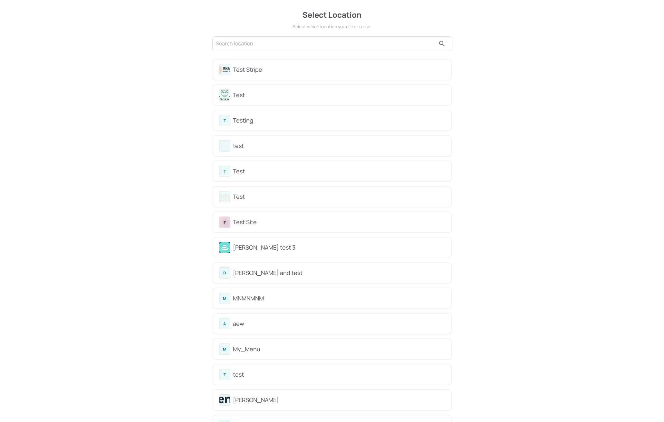
click at [252, 61] on div "Test Stripe" at bounding box center [332, 70] width 238 height 20
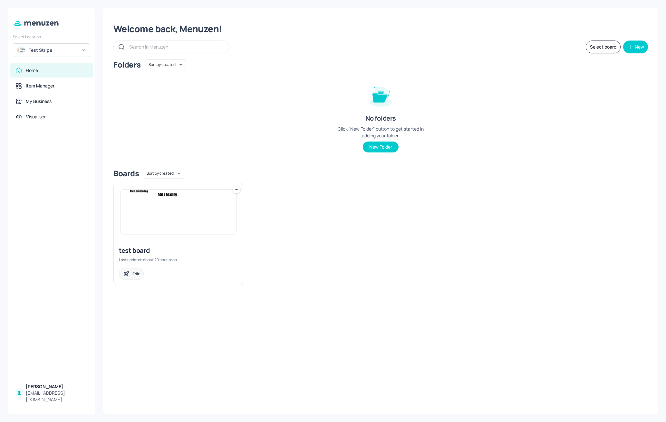
click at [135, 274] on div "Edit" at bounding box center [135, 273] width 7 height 5
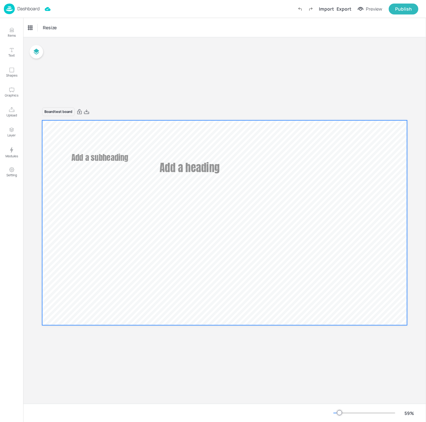
click at [181, 141] on div at bounding box center [224, 222] width 365 height 205
click at [12, 69] on icon "Shapes" at bounding box center [12, 70] width 6 height 6
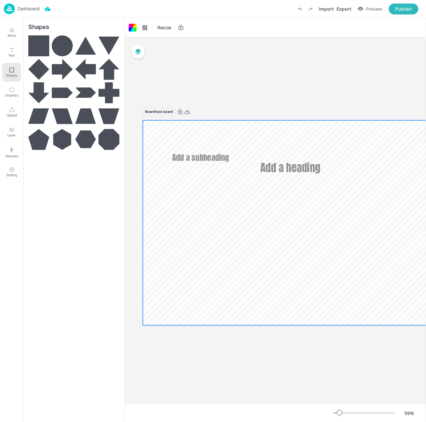
click at [61, 46] on icon at bounding box center [62, 45] width 21 height 21
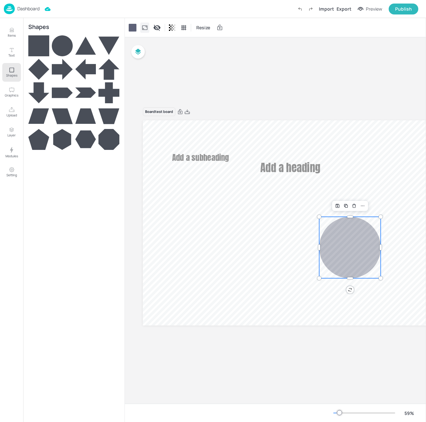
click at [146, 29] on icon at bounding box center [145, 27] width 6 height 6
click at [135, 28] on div at bounding box center [133, 28] width 8 height 8
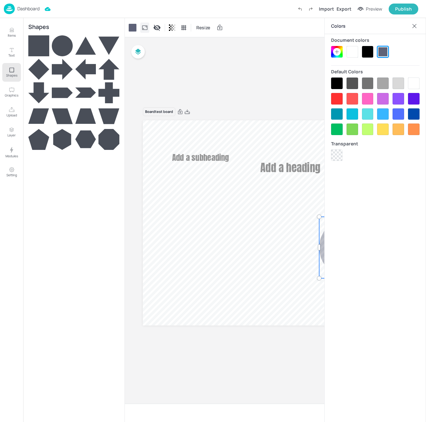
click at [145, 28] on icon at bounding box center [145, 27] width 6 height 6
click at [166, 46] on icon at bounding box center [168, 45] width 8 height 8
click at [157, 45] on div at bounding box center [152, 44] width 13 height 13
type input "0"
click at [239, 103] on div "Board test board Add a heading Add a subheading 0" at bounding box center [325, 221] width 365 height 242
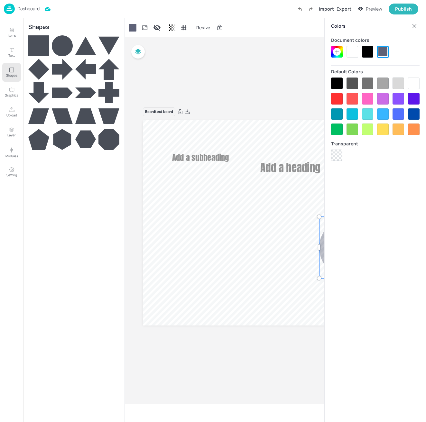
click at [417, 29] on icon at bounding box center [414, 26] width 6 height 6
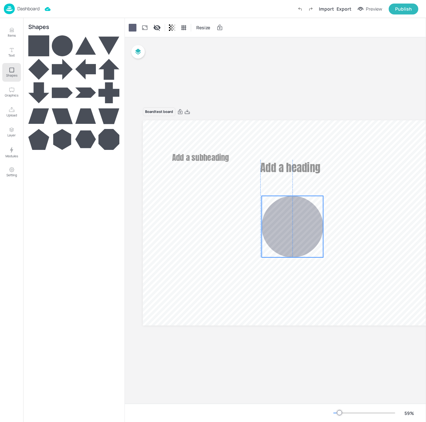
drag, startPoint x: 347, startPoint y: 243, endPoint x: 304, endPoint y: 224, distance: 47.0
click at [304, 224] on icon "0" at bounding box center [292, 226] width 61 height 61
click at [274, 86] on div "Board test board Add a heading Add a subheading 0" at bounding box center [325, 220] width 401 height 367
click at [135, 31] on div at bounding box center [133, 28] width 8 height 8
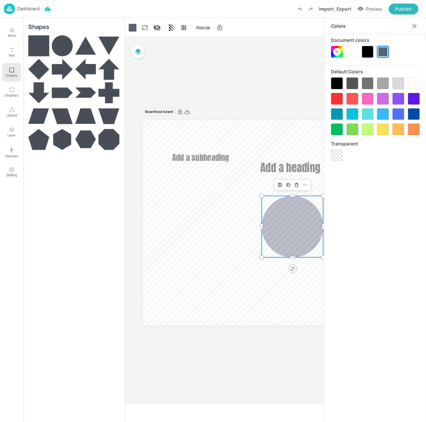
click at [384, 52] on div at bounding box center [383, 52] width 12 height 12
click at [255, 73] on div "Board test board Add a heading Add a subheading 0" at bounding box center [325, 220] width 401 height 367
click at [28, 250] on div at bounding box center [73, 225] width 91 height 381
click at [237, 80] on div "Board test board Add a heading Add a subheading 0" at bounding box center [325, 220] width 401 height 367
click at [414, 27] on icon at bounding box center [414, 26] width 6 height 6
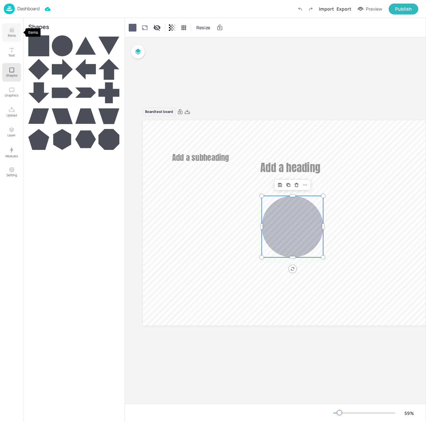
click at [16, 31] on button "Items" at bounding box center [11, 32] width 19 height 19
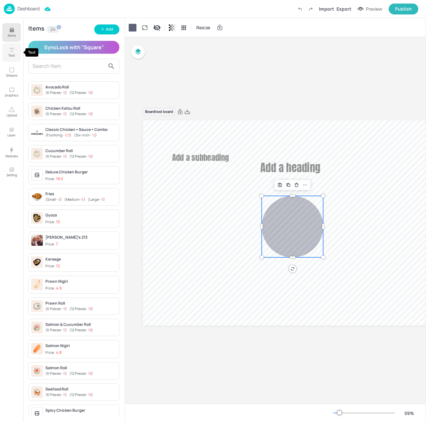
click at [11, 53] on p "Text" at bounding box center [11, 55] width 6 height 5
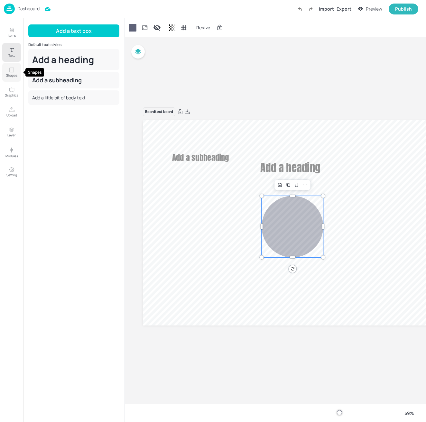
click at [10, 78] on button "Shapes" at bounding box center [11, 72] width 19 height 19
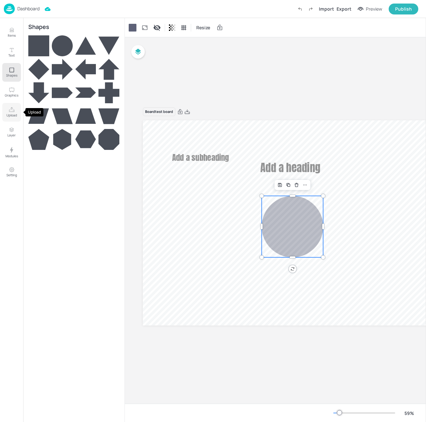
click at [11, 105] on button "Upload" at bounding box center [11, 112] width 19 height 19
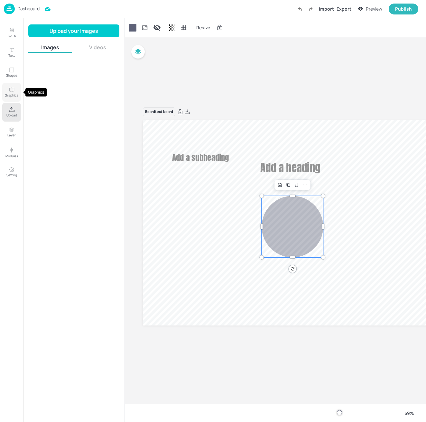
click at [11, 94] on p "Graphics" at bounding box center [12, 95] width 14 height 5
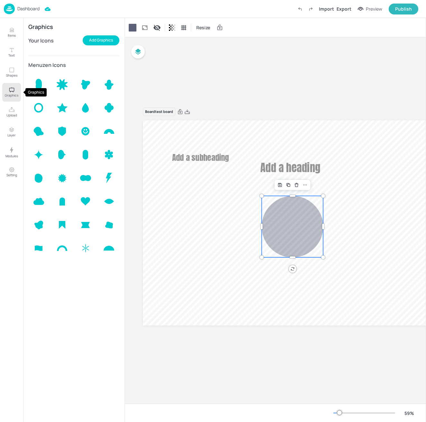
drag, startPoint x: 11, startPoint y: 73, endPoint x: 12, endPoint y: 92, distance: 18.7
click at [12, 92] on div "Items Text Shapes Graphics Upload Layer Modules Setting" at bounding box center [11, 220] width 23 height 404
click at [92, 42] on button "Add Graphics" at bounding box center [101, 40] width 37 height 10
click at [11, 120] on button "Upload" at bounding box center [11, 112] width 19 height 19
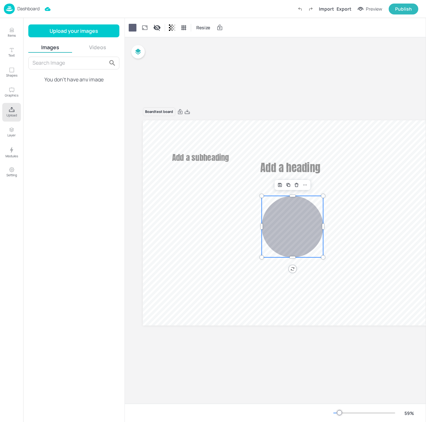
click at [98, 52] on div "Images Videos" at bounding box center [73, 48] width 91 height 9
click at [97, 47] on button "Videos" at bounding box center [98, 47] width 44 height 7
click at [56, 49] on button "Images" at bounding box center [50, 47] width 44 height 7
click at [11, 137] on p "Layer" at bounding box center [11, 135] width 8 height 5
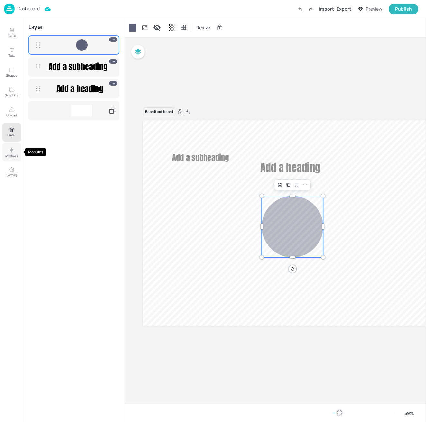
click at [11, 156] on p "Modules" at bounding box center [11, 156] width 13 height 5
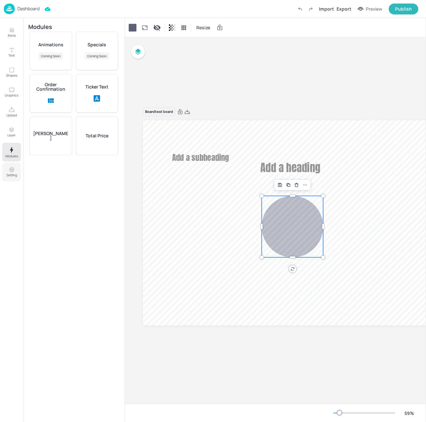
click at [11, 169] on icon "Setting" at bounding box center [12, 170] width 2 height 2
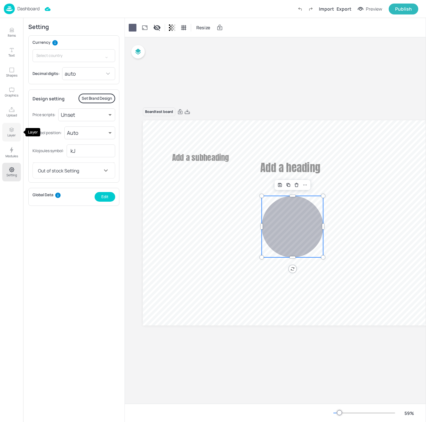
click at [10, 127] on icon "Layer" at bounding box center [12, 130] width 6 height 6
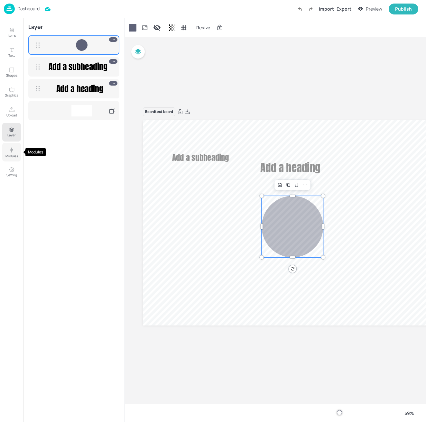
click at [8, 148] on icon "Modules" at bounding box center [12, 150] width 8 height 8
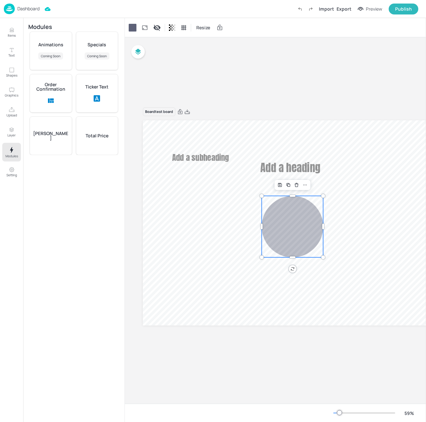
click at [104, 92] on div "Ticker Text" at bounding box center [97, 93] width 43 height 39
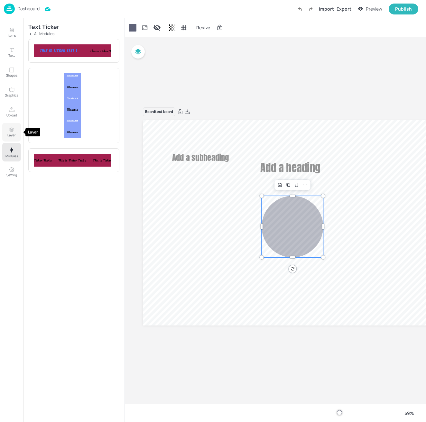
click at [13, 131] on icon "Layer" at bounding box center [12, 130] width 6 height 6
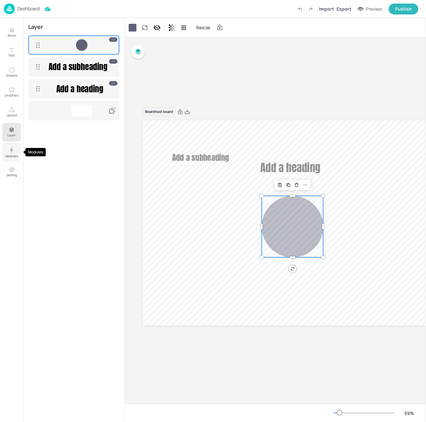
click at [13, 148] on icon "Modules" at bounding box center [12, 150] width 8 height 8
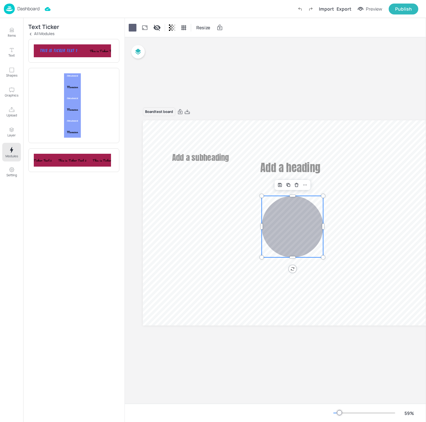
click at [30, 35] on icon at bounding box center [30, 34] width 5 height 5
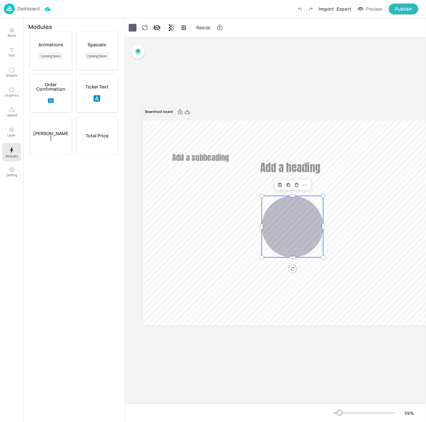
click at [58, 96] on div "Order Confirmation" at bounding box center [51, 93] width 43 height 39
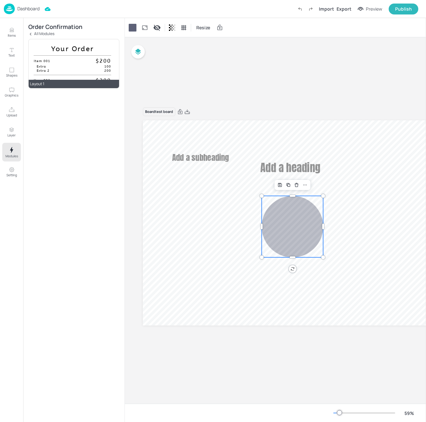
click at [73, 68] on div "Extra 100" at bounding box center [72, 66] width 77 height 4
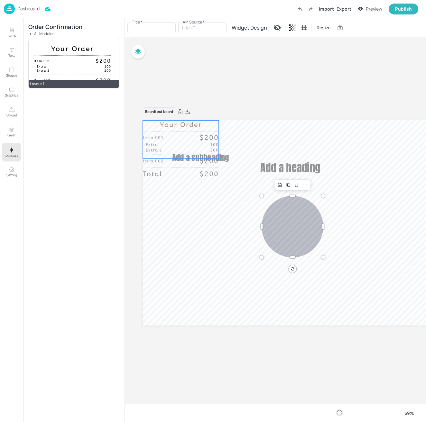
type input "Your Order"
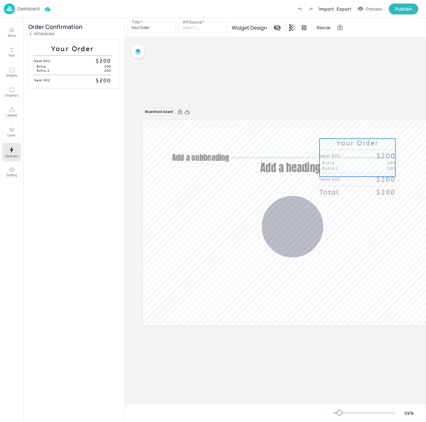
drag, startPoint x: 183, startPoint y: 137, endPoint x: 364, endPoint y: 155, distance: 181.2
click at [364, 155] on div "Item 001 $200" at bounding box center [358, 155] width 76 height 9
